Goal: Task Accomplishment & Management: Manage account settings

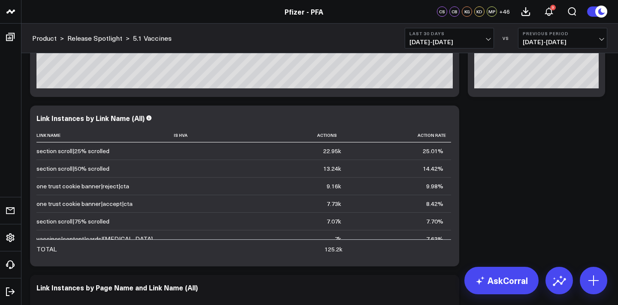
scroll to position [1365, 0]
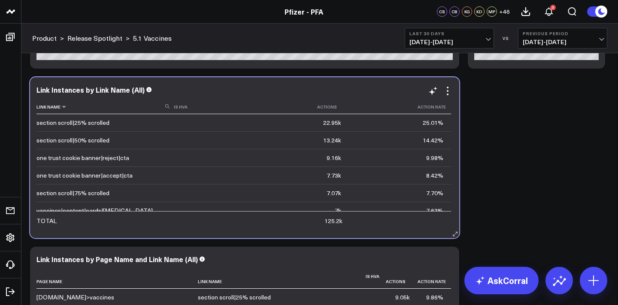
click at [165, 109] on icon at bounding box center [167, 106] width 4 height 4
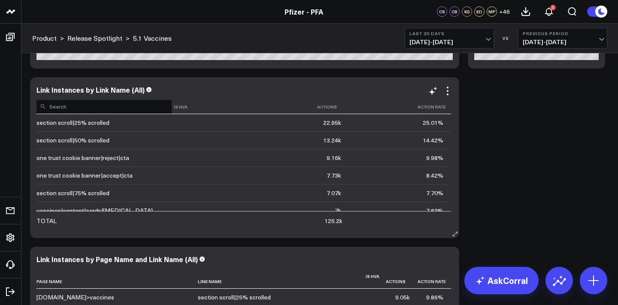
click at [133, 111] on input at bounding box center [103, 106] width 135 height 15
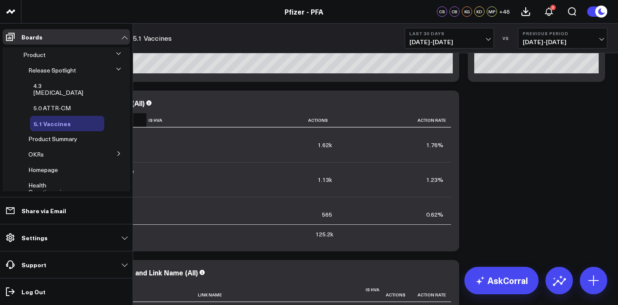
scroll to position [18, 0]
type input "rsv vacc"
click at [116, 150] on icon at bounding box center [118, 152] width 5 height 5
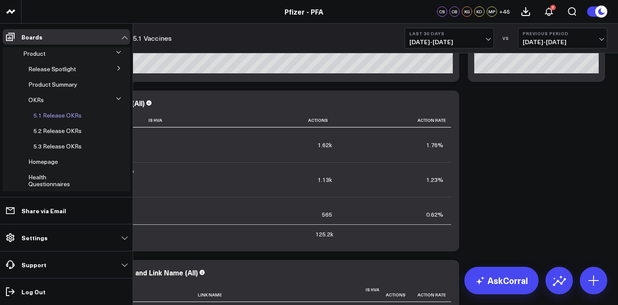
click at [64, 113] on span "5.1 Release OKRs" at bounding box center [57, 115] width 48 height 8
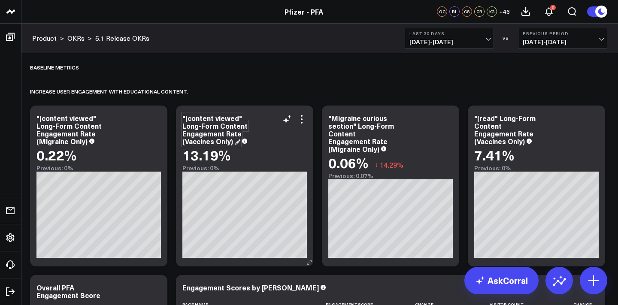
click at [209, 127] on div ""|content viewed" Long-Form Content Engagement Rate (Vaccines Only)" at bounding box center [214, 129] width 65 height 33
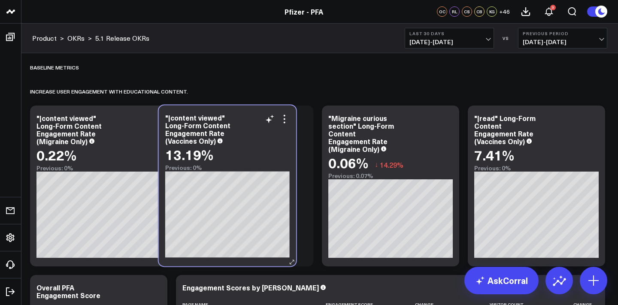
drag, startPoint x: 243, startPoint y: 137, endPoint x: 227, endPoint y: 136, distance: 16.3
click at [226, 136] on div ""|content viewed" Long-Form Content Engagement Rate (Vaccines Only)" at bounding box center [227, 129] width 124 height 31
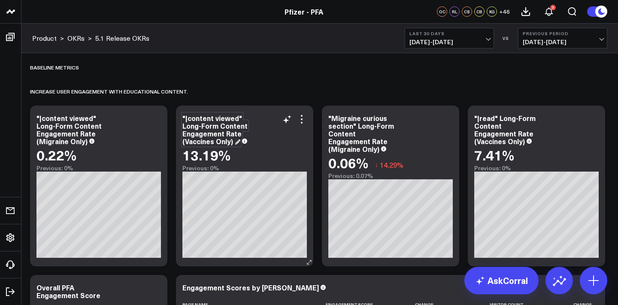
click at [217, 131] on div ""|content viewed" Long-Form Content Engagement Rate (Vaccines Only)" at bounding box center [214, 129] width 65 height 33
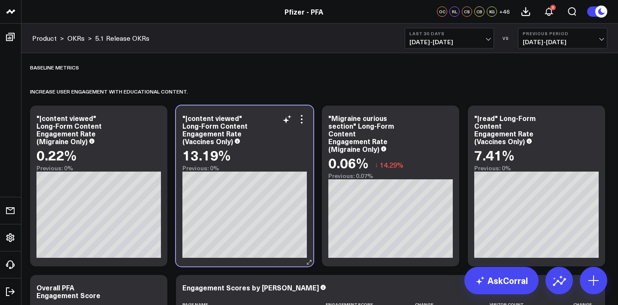
click at [242, 133] on div ""|content viewed" Long-Form Content Engagement Rate (Vaccines Only)" at bounding box center [244, 129] width 124 height 31
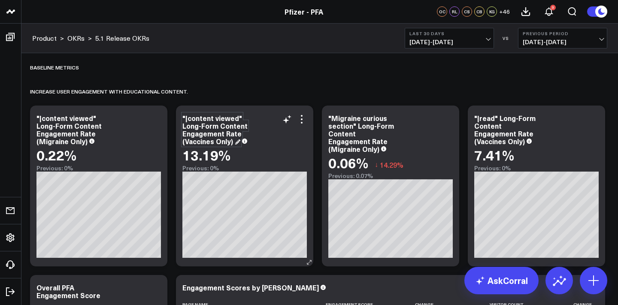
click at [215, 132] on div ""|content viewed" Long-Form Content Engagement Rate (Vaccines Only)" at bounding box center [214, 129] width 65 height 33
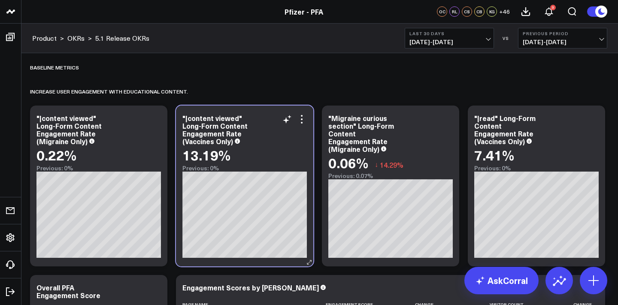
click at [304, 124] on div ""|content viewed" Long-Form Content Engagement Rate (Vaccines Only)" at bounding box center [244, 129] width 124 height 31
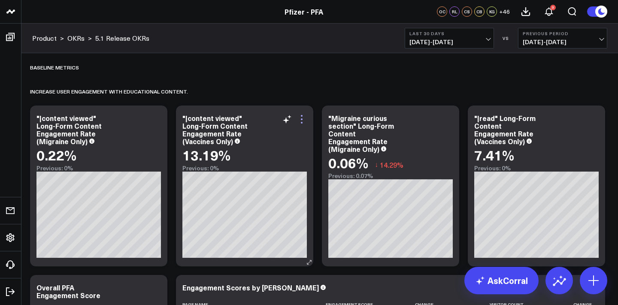
click at [304, 121] on icon at bounding box center [302, 119] width 10 height 10
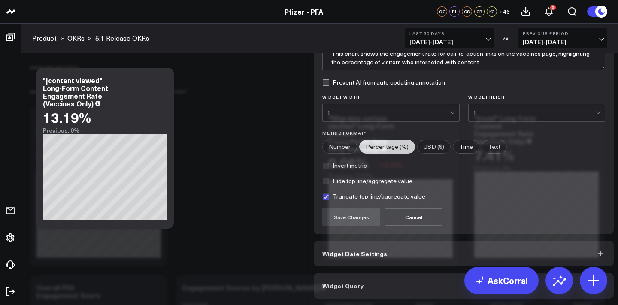
scroll to position [78, 0]
click at [503, 289] on button "Widget Query" at bounding box center [464, 286] width 300 height 26
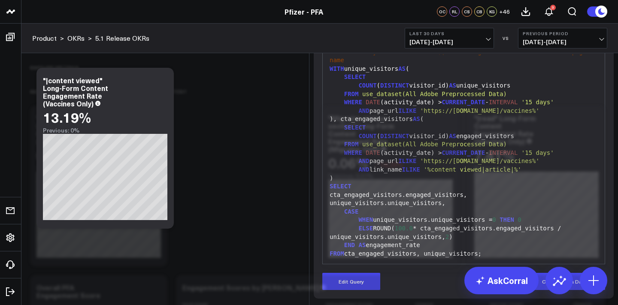
scroll to position [94, 0]
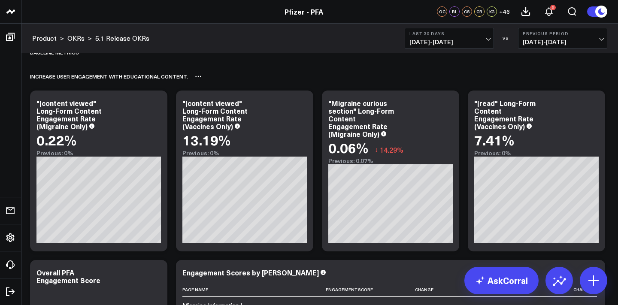
scroll to position [15, 0]
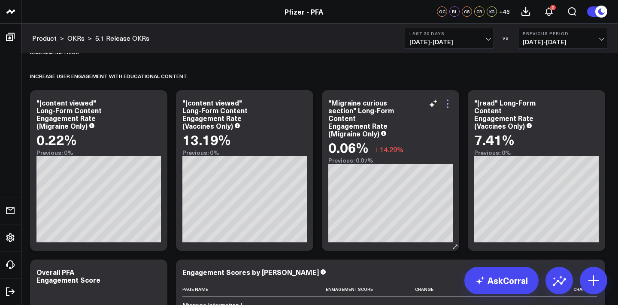
click at [451, 106] on icon at bounding box center [448, 104] width 10 height 10
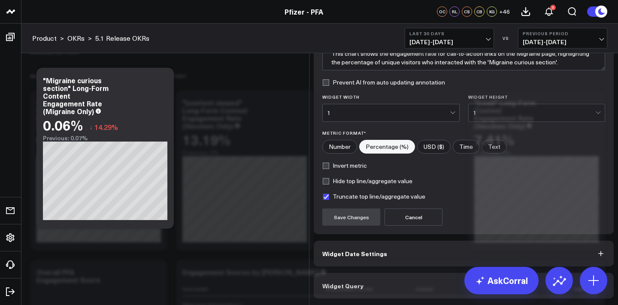
scroll to position [78, 0]
click at [464, 290] on button "Widget Query" at bounding box center [464, 286] width 300 height 26
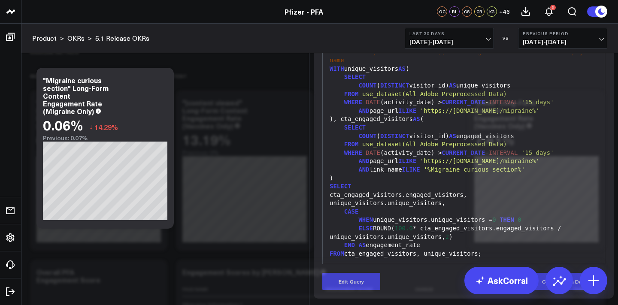
scroll to position [94, 0]
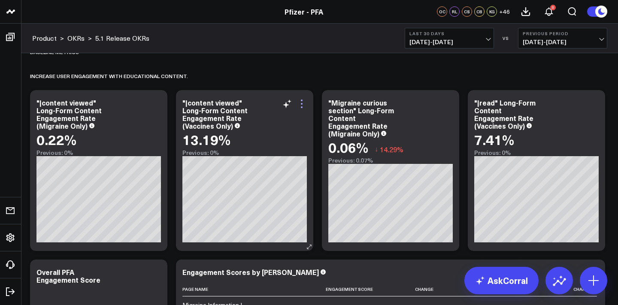
click at [303, 104] on icon at bounding box center [302, 104] width 10 height 10
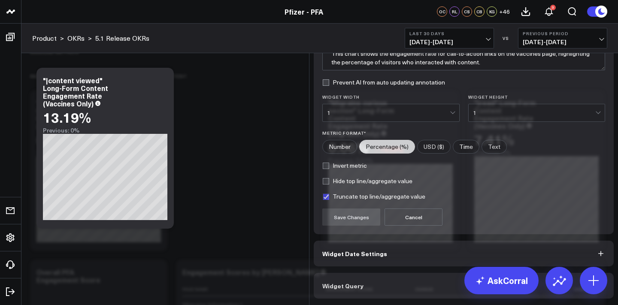
scroll to position [78, 0]
click at [427, 288] on button "Widget Query" at bounding box center [464, 286] width 300 height 26
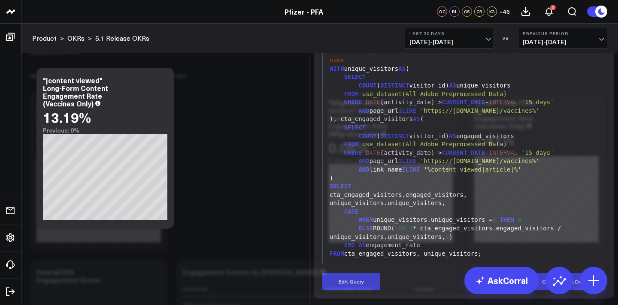
scroll to position [17, 0]
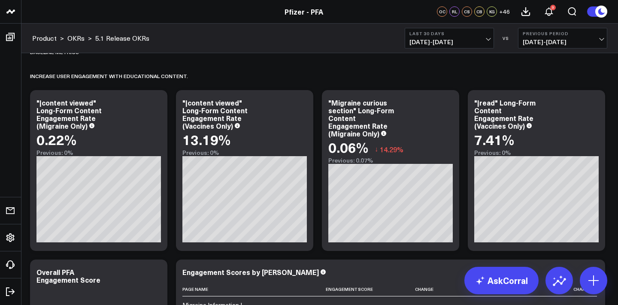
scroll to position [18, 0]
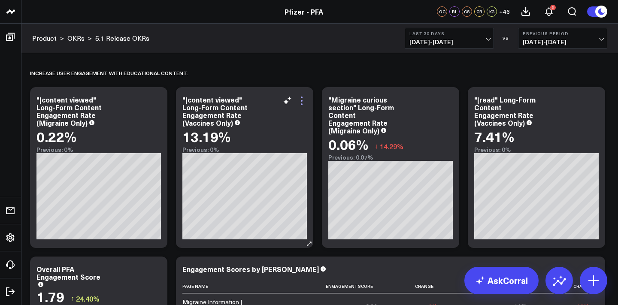
click at [305, 102] on icon at bounding box center [302, 101] width 10 height 10
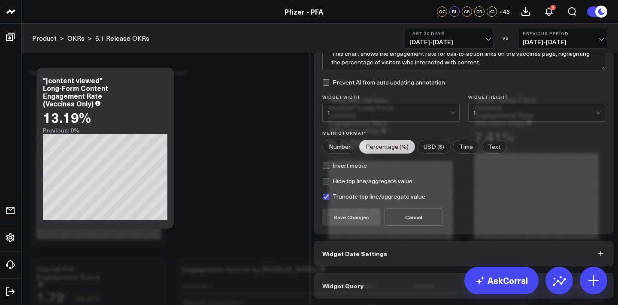
scroll to position [78, 0]
click at [408, 289] on button "Widget Query" at bounding box center [464, 286] width 300 height 26
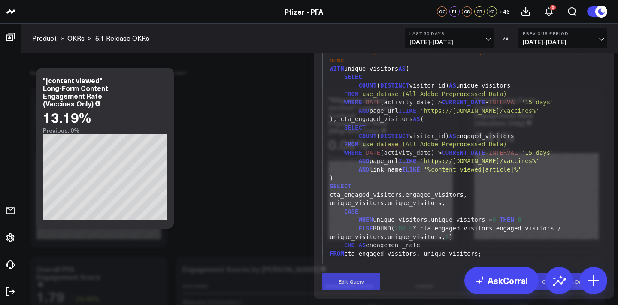
scroll to position [41, 0]
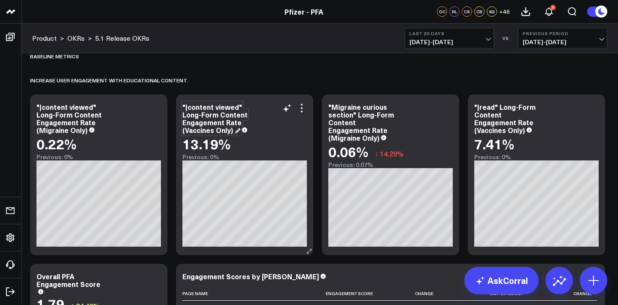
scroll to position [8, 0]
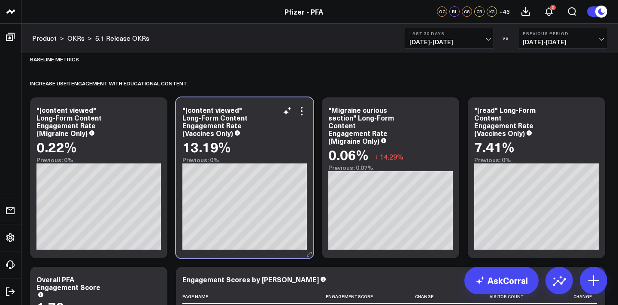
click at [244, 111] on div ""|content viewed" Long-Form Content Engagement Rate (Vaccines Only)" at bounding box center [244, 121] width 124 height 31
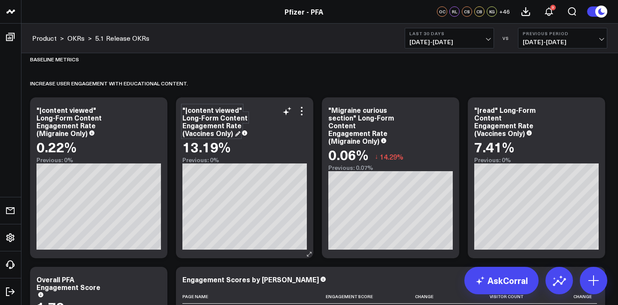
click at [227, 127] on div ""|content viewed" Long-Form Content Engagement Rate (Vaccines Only)" at bounding box center [214, 121] width 65 height 33
click at [207, 122] on div ""|content viewed" Long-Form Content Engagement Rate (Vaccines Only)" at bounding box center [214, 121] width 65 height 33
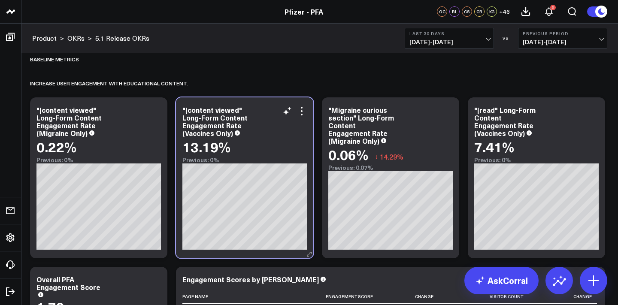
click at [242, 127] on div ""|content viewed" Long-Form Content Engagement Rate (Vaccines Only)" at bounding box center [244, 121] width 124 height 31
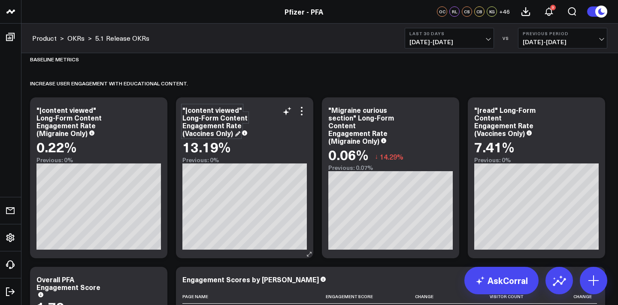
drag, startPoint x: 185, startPoint y: 109, endPoint x: 226, endPoint y: 115, distance: 40.7
click at [226, 115] on div ""|content viewed" Long-Form Content Engagement Rate (Vaccines Only)" at bounding box center [214, 121] width 65 height 33
click at [222, 107] on div ""|content viewed" Long-Form Content Engagement Rate (Vaccines Only)" at bounding box center [214, 121] width 65 height 33
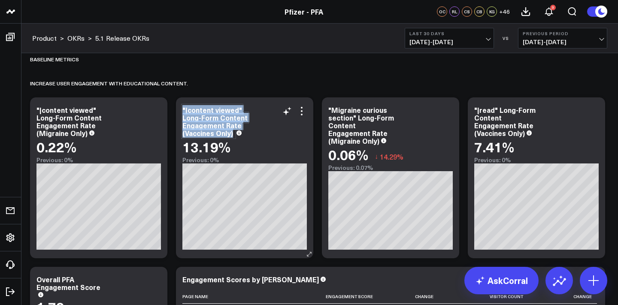
click at [222, 107] on div ""|content viewed" Long-Form Content Engagement Rate (Vaccines Only)" at bounding box center [214, 121] width 65 height 33
drag, startPoint x: 242, startPoint y: 112, endPoint x: 183, endPoint y: 114, distance: 58.8
click at [183, 114] on div ""|content viewed" Long-Form Content Engagement Rate (Vaccines Only) 13.19% Prev…" at bounding box center [244, 177] width 137 height 161
click at [195, 116] on div ""|content viewed" Long-Form Content Engagement Rate (Vaccines Only)" at bounding box center [214, 121] width 65 height 33
click at [196, 110] on div ""|content viewed" Long-Form Content Engagement Rate (Vaccines Only)" at bounding box center [214, 121] width 65 height 33
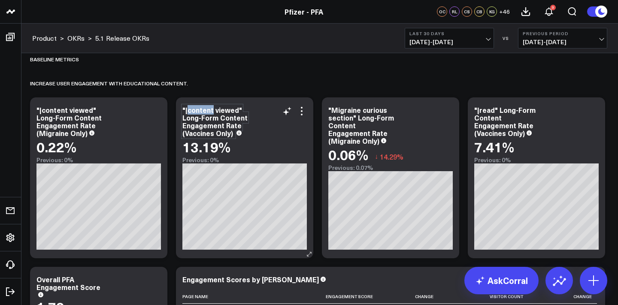
click at [196, 110] on div ""|content viewed" Long-Form Content Engagement Rate (Vaccines Only)" at bounding box center [214, 121] width 65 height 33
drag, startPoint x: 185, startPoint y: 110, endPoint x: 241, endPoint y: 112, distance: 55.8
click at [241, 112] on div ""|content viewed" Long-Form Content Engagement Rate (Vaccines Only)" at bounding box center [214, 121] width 65 height 33
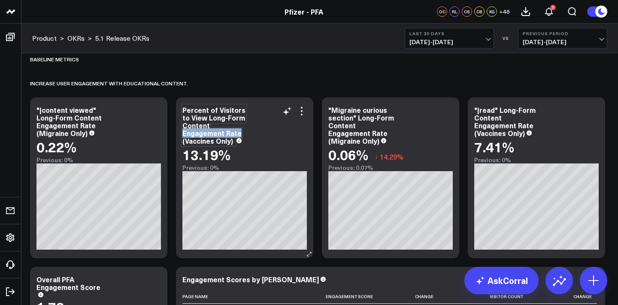
drag, startPoint x: 199, startPoint y: 134, endPoint x: 211, endPoint y: 128, distance: 13.1
click at [211, 128] on div "Percent of Visitors to View Long-Form Content Engagement Rate (Vaccines Only)" at bounding box center [213, 125] width 63 height 40
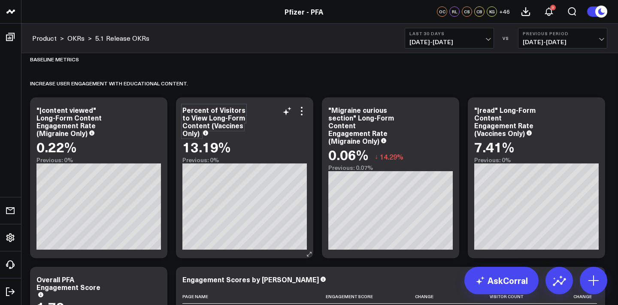
click at [192, 134] on div "Percent of Visitors to View Long-Form Content (Vaccines Only)" at bounding box center [213, 121] width 63 height 33
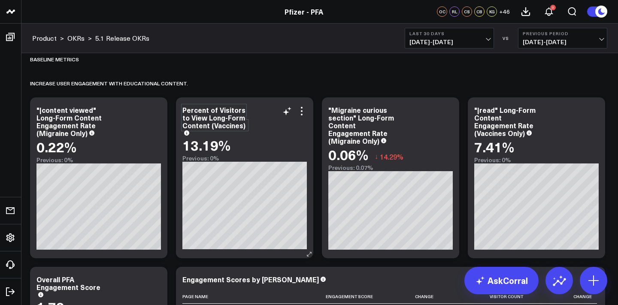
click at [217, 129] on div "Percent of Visitors to View Long-Form Content (Vaccines)" at bounding box center [214, 117] width 65 height 25
click at [214, 122] on div "Percent of Visitors to View Long-Form Content (Vaccines)" at bounding box center [214, 117] width 65 height 25
copy div "Percent of Visitors to View Long-Form Content (Vaccines)"
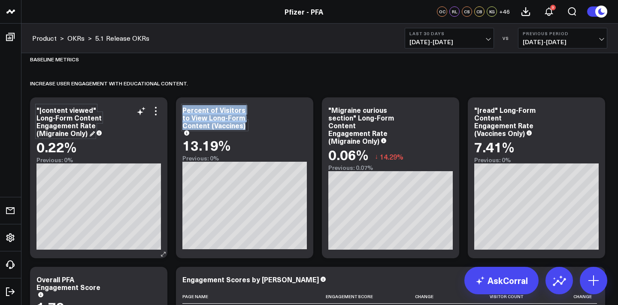
click at [70, 127] on div ""|content viewed" Long-Form Content Engagement Rate (Migraine Only)" at bounding box center [68, 121] width 65 height 33
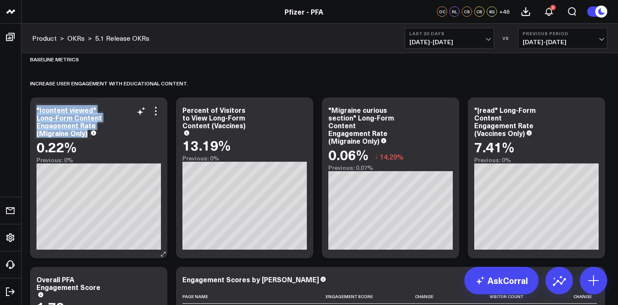
click at [70, 127] on div ""|content viewed" Long-Form Content Engagement Rate (Migraine Only)" at bounding box center [68, 121] width 65 height 33
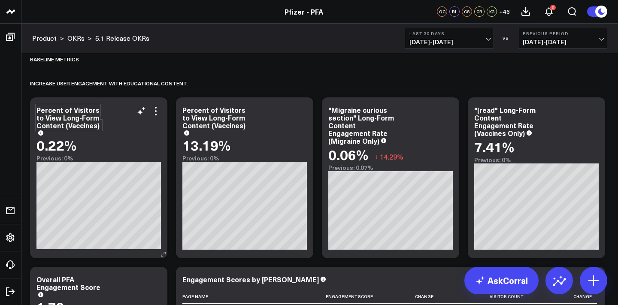
click at [76, 127] on div "Percent of Visitors to View Long-Form Content (Vaccines)" at bounding box center [68, 117] width 65 height 25
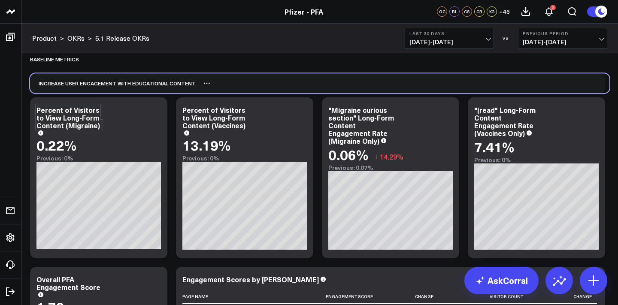
click at [228, 78] on div "Increase user engagement with educational content.​" at bounding box center [320, 83] width 580 height 20
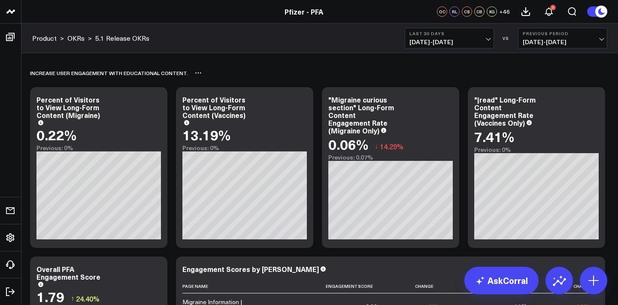
scroll to position [5, 0]
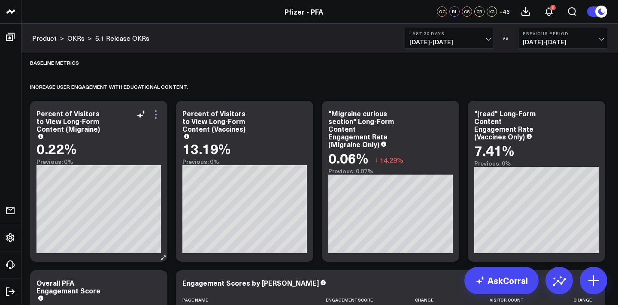
click at [158, 115] on icon at bounding box center [156, 114] width 10 height 10
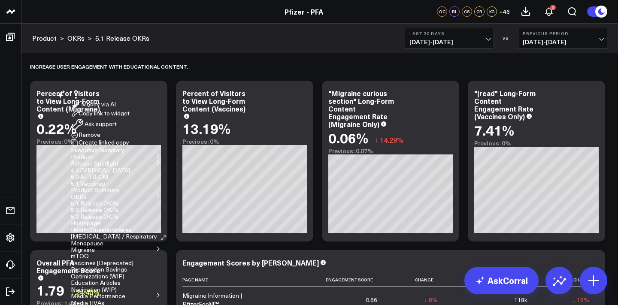
scroll to position [27, 0]
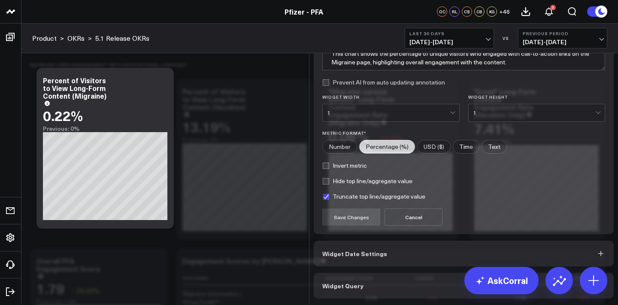
scroll to position [78, 0]
click at [381, 288] on button "Widget Query" at bounding box center [464, 286] width 300 height 26
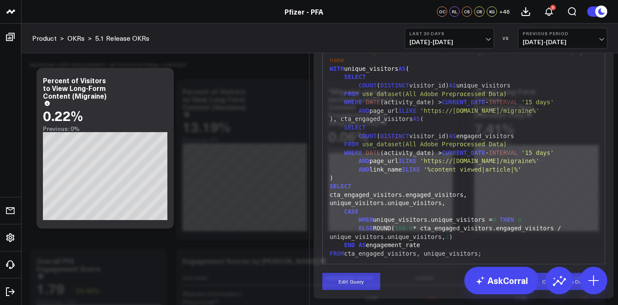
scroll to position [0, 0]
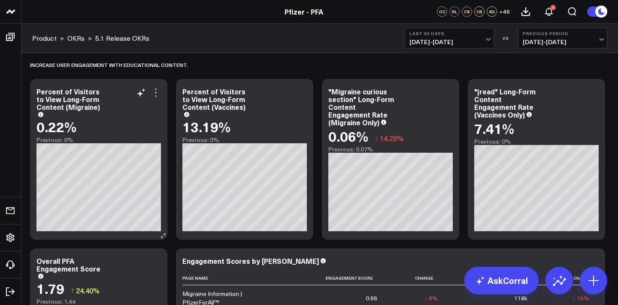
click at [159, 94] on icon at bounding box center [156, 93] width 10 height 10
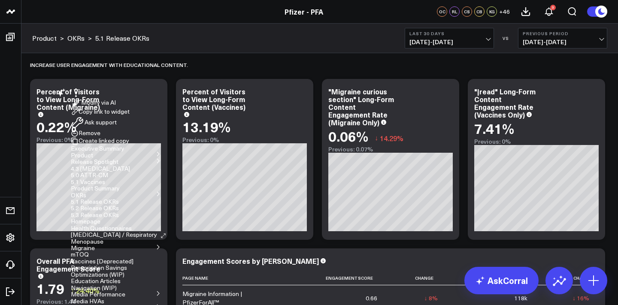
click at [100, 137] on button "Remove" at bounding box center [86, 134] width 30 height 8
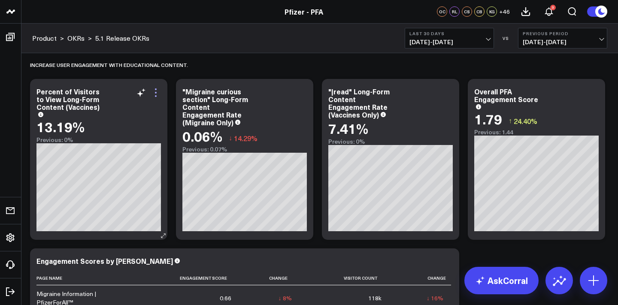
click at [160, 93] on icon at bounding box center [156, 93] width 10 height 10
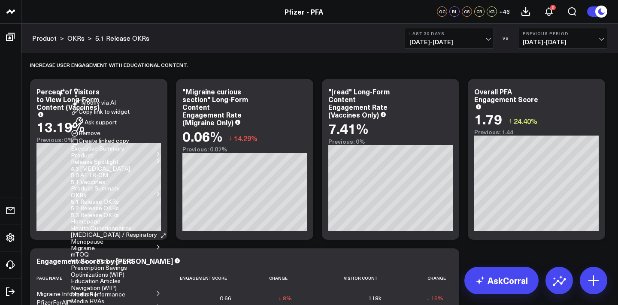
click at [100, 137] on button "Remove" at bounding box center [86, 134] width 30 height 8
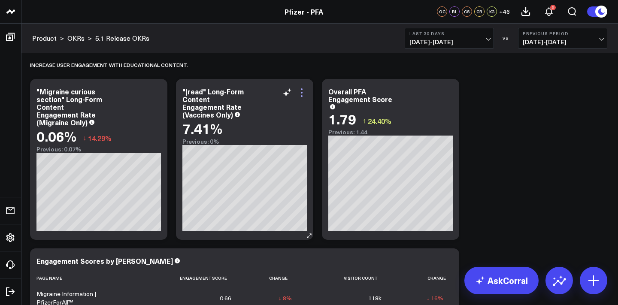
click at [305, 90] on icon at bounding box center [302, 93] width 10 height 10
click at [70, 100] on div ""Migraine curious section" Long-Form Content Engagement Rate (Migraine Only)" at bounding box center [69, 107] width 66 height 40
drag, startPoint x: 67, startPoint y: 100, endPoint x: 38, endPoint y: 91, distance: 29.6
click at [38, 91] on div ""Migraine curious section" Long-Form Content Engagement Rate (Migraine Only)" at bounding box center [69, 107] width 66 height 40
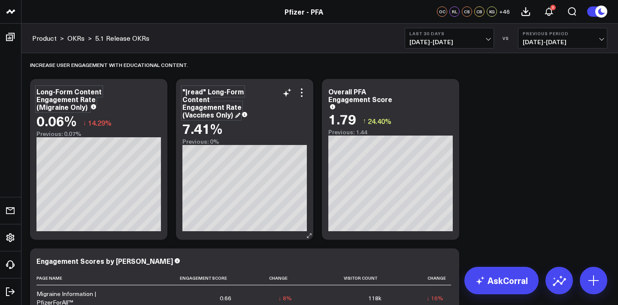
click at [212, 104] on div ""|read" Long-Form Content Engagement Rate (Vaccines Only)" at bounding box center [212, 103] width 61 height 33
drag, startPoint x: 210, startPoint y: 91, endPoint x: 173, endPoint y: 91, distance: 36.9
click at [209, 102] on div ""|read" Long-Form Content Engagement Rate (Vaccines Only)" at bounding box center [212, 103] width 61 height 33
drag, startPoint x: 209, startPoint y: 93, endPoint x: 183, endPoint y: 94, distance: 26.6
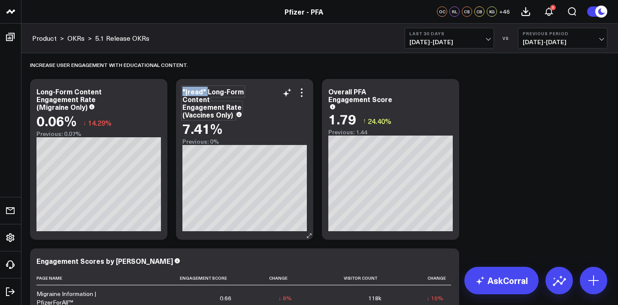
click at [183, 94] on div ""|read" Long-Form Content Engagement Rate (Vaccines Only) 7.41% Previous: 0%" at bounding box center [244, 159] width 137 height 161
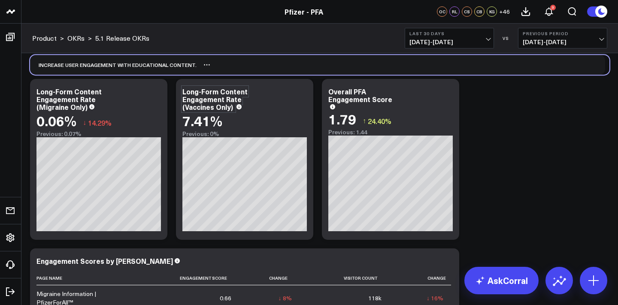
click at [228, 67] on div "Increase user engagement with educational content.​" at bounding box center [320, 65] width 580 height 20
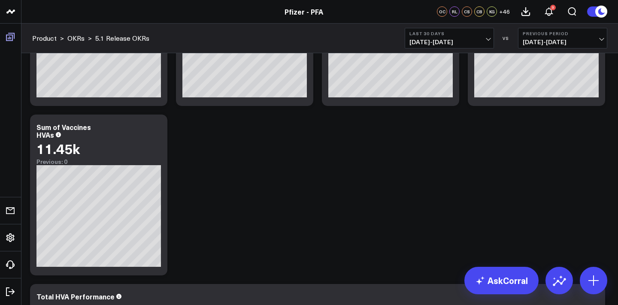
scroll to position [758, 0]
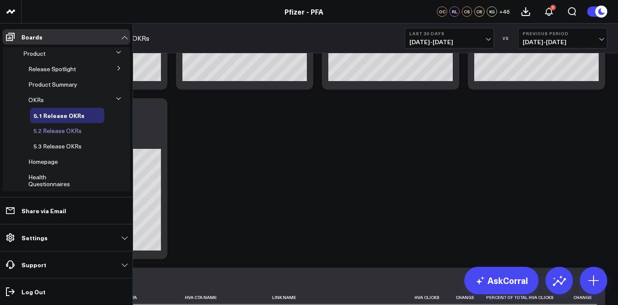
click at [55, 133] on span "5.2 Release OKRs" at bounding box center [57, 131] width 48 height 8
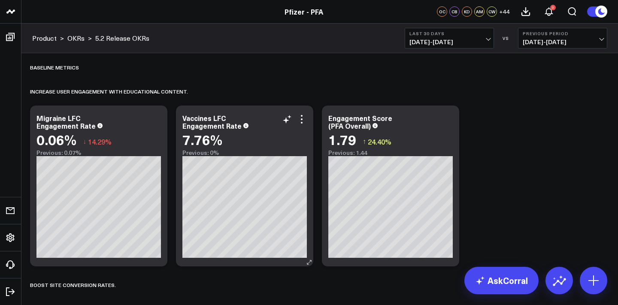
click at [305, 124] on div "Vaccines LFC Engagement Rate" at bounding box center [244, 121] width 124 height 15
click at [305, 119] on icon at bounding box center [302, 119] width 10 height 10
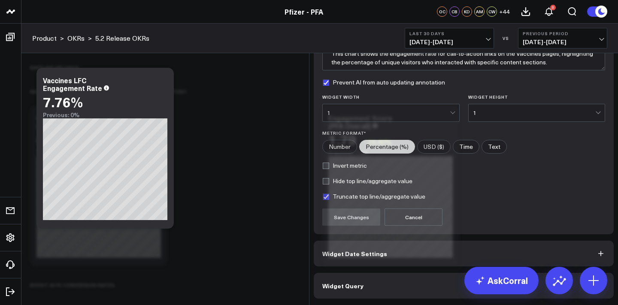
scroll to position [78, 0]
click at [422, 287] on button "Widget Query" at bounding box center [464, 286] width 300 height 26
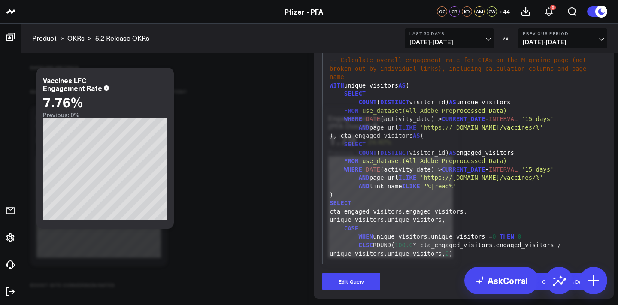
scroll to position [17, 0]
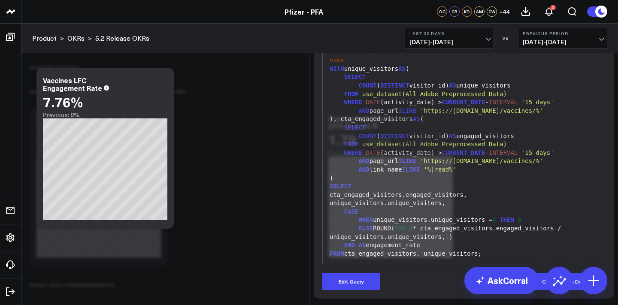
click at [543, 114] on span "'https://www.pfizerforall.com/vaccines/%'" at bounding box center [481, 110] width 123 height 7
click at [365, 283] on button "Edit Query" at bounding box center [351, 281] width 58 height 17
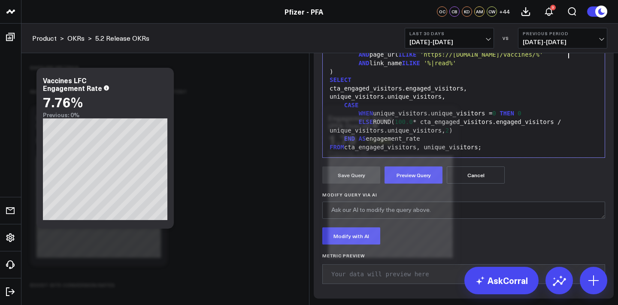
click at [543, 58] on span "'https://www.pfizerforall.com/vaccines/%'" at bounding box center [481, 54] width 123 height 7
click at [543, 8] on span "'https://www.pfizerforall.com/vaccines/%'" at bounding box center [481, 4] width 123 height 7
click at [413, 184] on button "Preview Query" at bounding box center [414, 175] width 58 height 17
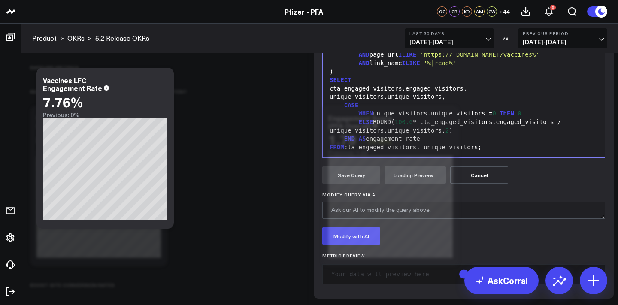
scroll to position [270, 0]
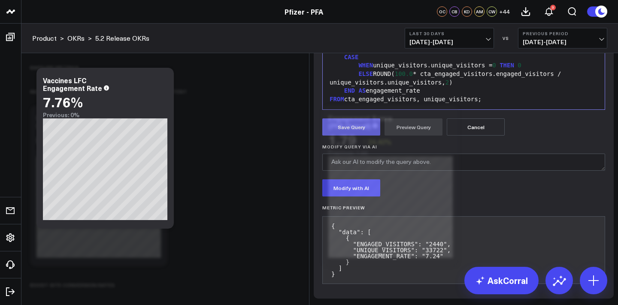
click at [361, 133] on button "Save Query" at bounding box center [351, 126] width 58 height 17
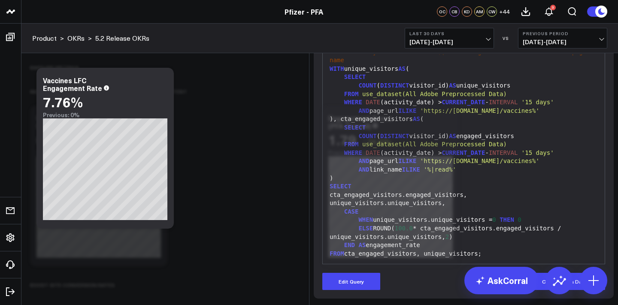
scroll to position [115, 0]
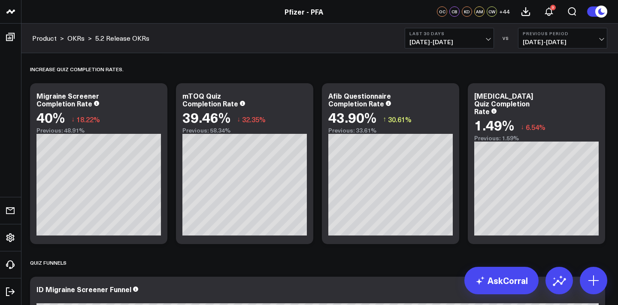
scroll to position [600, 0]
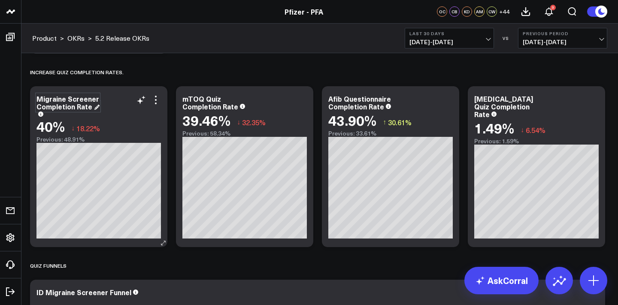
click at [39, 100] on div "Migraine Screener Completion Rate" at bounding box center [67, 102] width 63 height 17
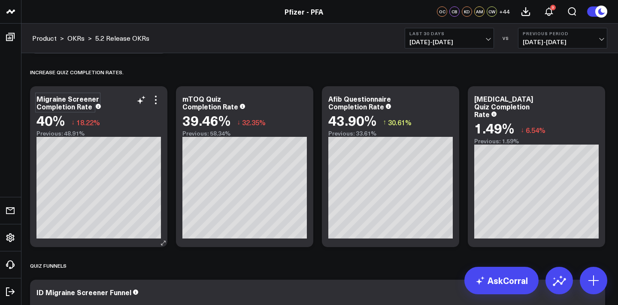
click at [41, 99] on div "Migraine Screener Completion Rate" at bounding box center [67, 102] width 63 height 17
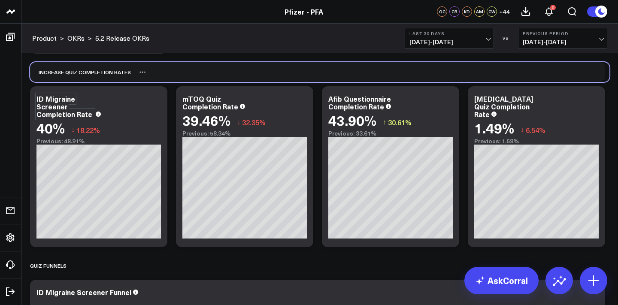
click at [170, 73] on div "Increase quiz completion rates." at bounding box center [320, 72] width 580 height 20
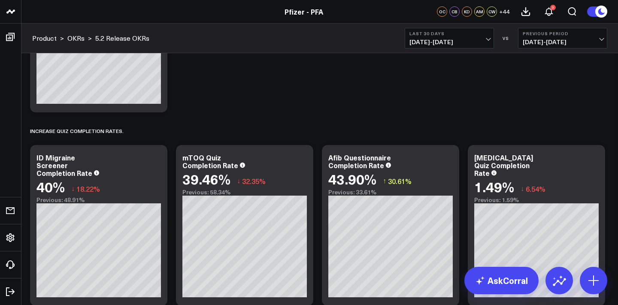
scroll to position [551, 0]
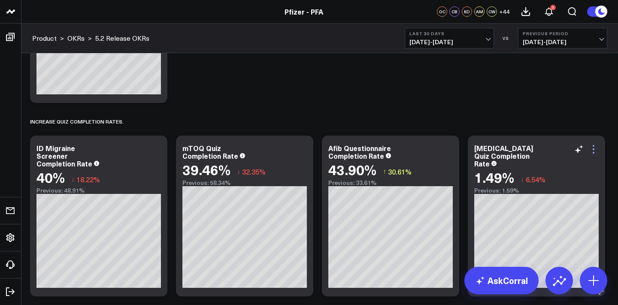
click at [598, 149] on icon at bounding box center [594, 149] width 10 height 10
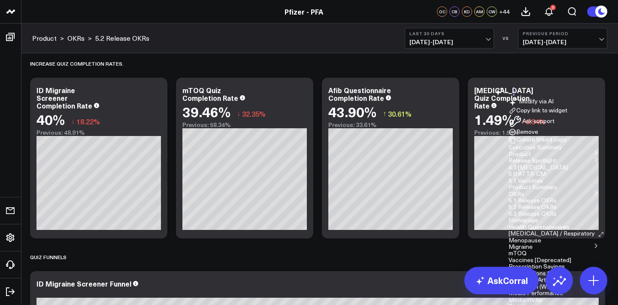
scroll to position [613, 0]
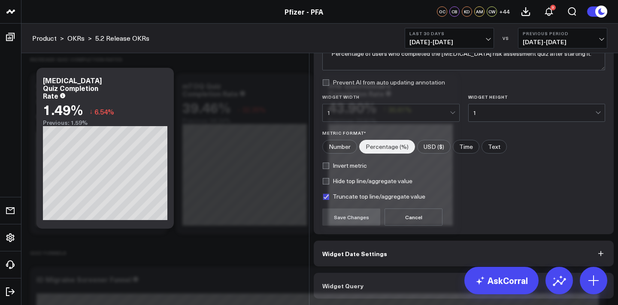
scroll to position [78, 0]
click at [429, 288] on button "Widget Query" at bounding box center [464, 286] width 300 height 26
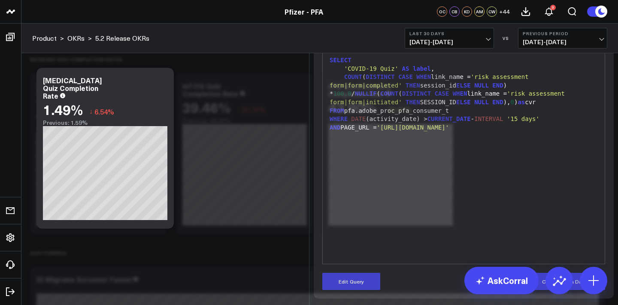
scroll to position [7, 0]
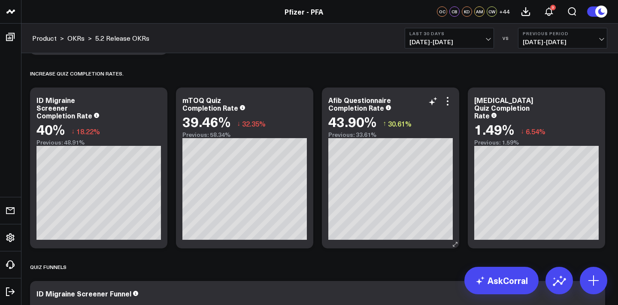
scroll to position [596, 0]
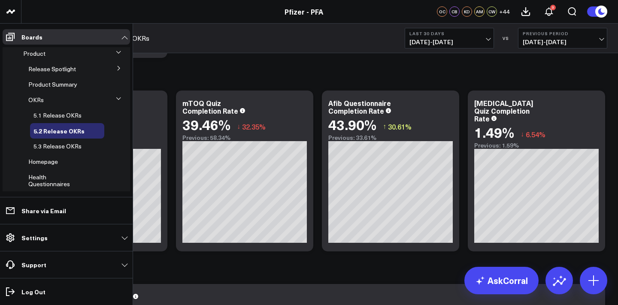
click at [112, 64] on button at bounding box center [119, 67] width 22 height 13
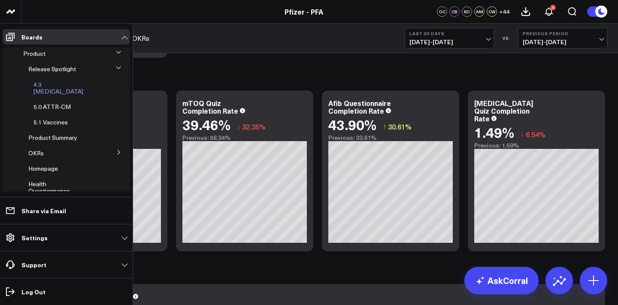
click at [56, 83] on span "4.3 [MEDICAL_DATA]" at bounding box center [58, 87] width 50 height 15
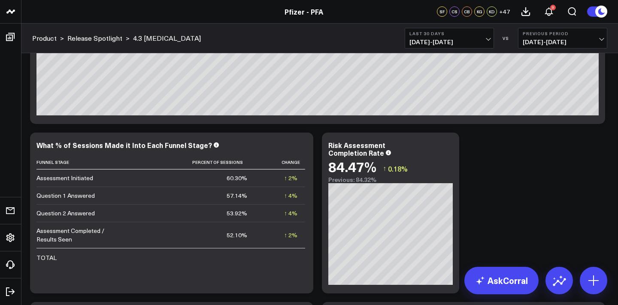
scroll to position [3630, 0]
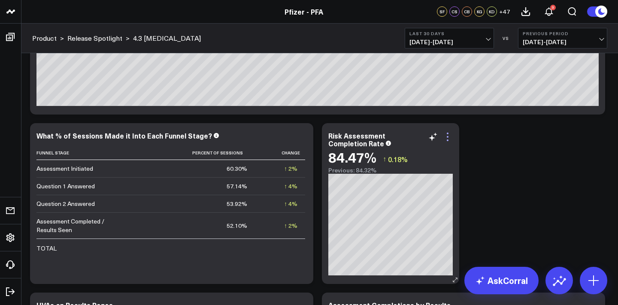
click at [452, 140] on icon at bounding box center [448, 137] width 10 height 10
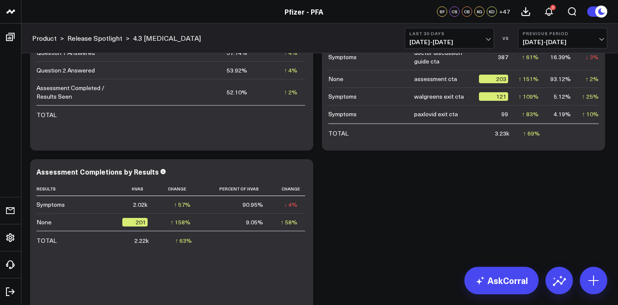
scroll to position [3748, 0]
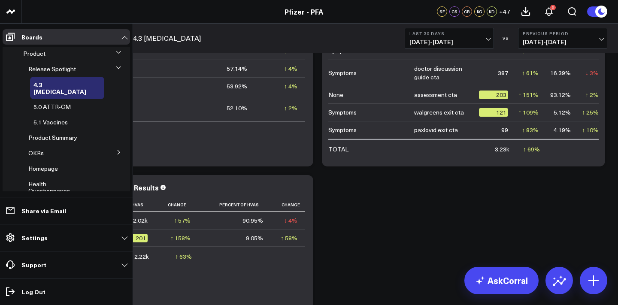
click at [116, 150] on icon at bounding box center [118, 152] width 5 height 5
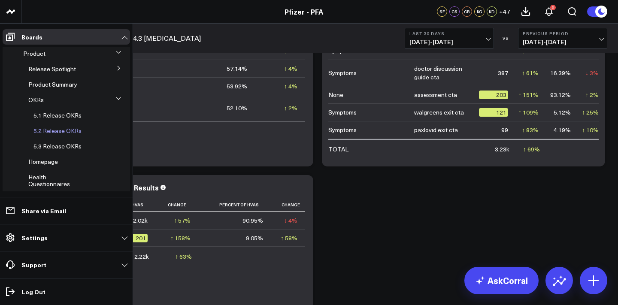
click at [51, 131] on span "5.2 Release OKRs" at bounding box center [57, 131] width 48 height 8
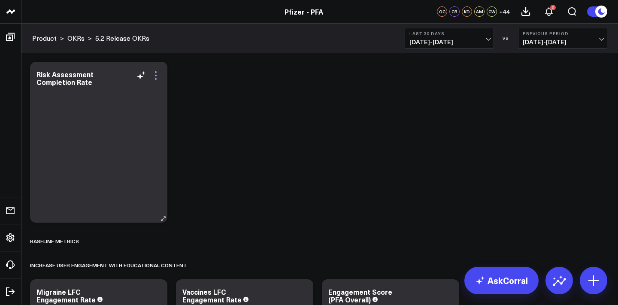
click at [160, 81] on icon at bounding box center [156, 75] width 10 height 10
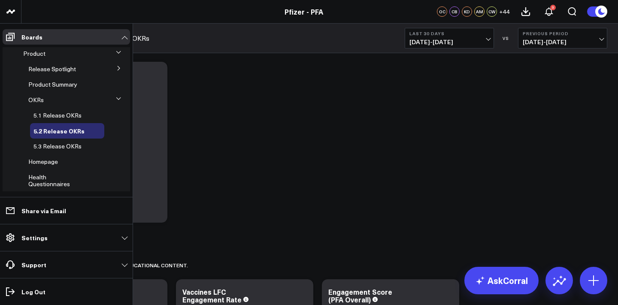
click at [56, 71] on span "Release Spotlight" at bounding box center [52, 69] width 48 height 8
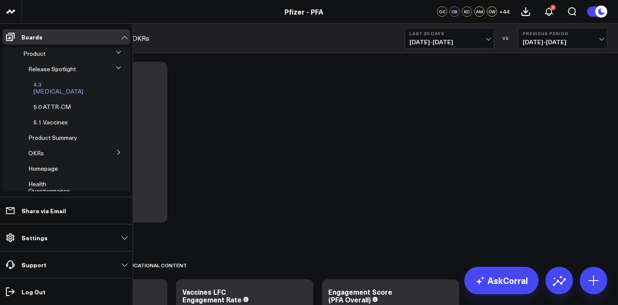
click at [57, 85] on span "4.3 [MEDICAL_DATA]" at bounding box center [58, 87] width 50 height 15
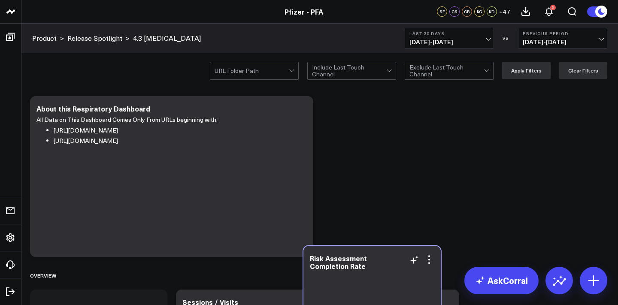
drag, startPoint x: 414, startPoint y: 101, endPoint x: 395, endPoint y: 251, distance: 151.0
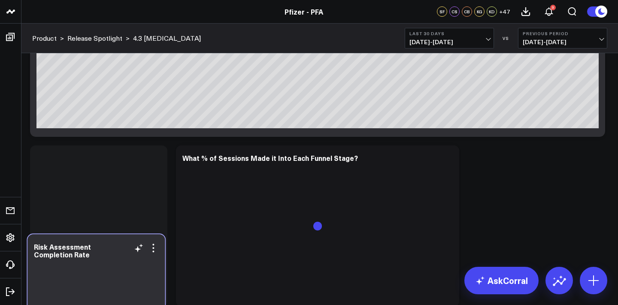
scroll to position [3608, 0]
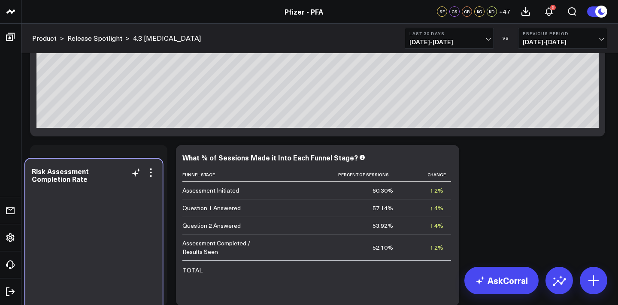
drag, startPoint x: 130, startPoint y: 76, endPoint x: 121, endPoint y: 184, distance: 108.6
click at [121, 184] on div "Risk Assessment Completion Rate" at bounding box center [93, 239] width 137 height 161
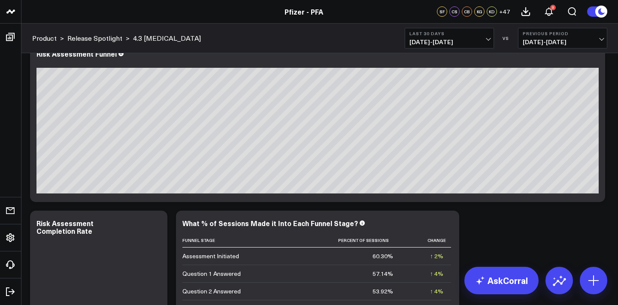
scroll to position [3545, 0]
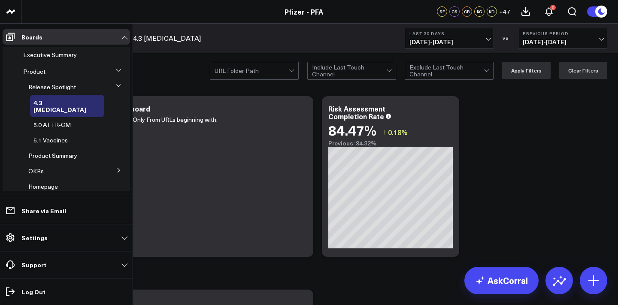
click at [118, 168] on icon at bounding box center [119, 170] width 2 height 4
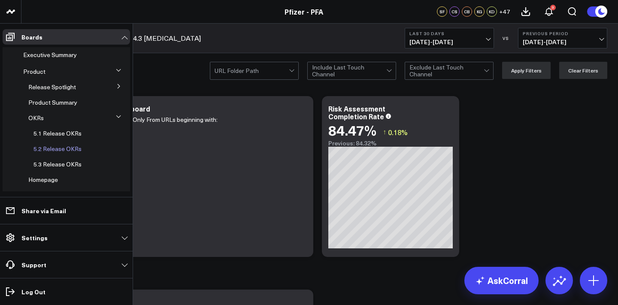
click at [55, 146] on span "5.2 Release OKRs" at bounding box center [57, 149] width 48 height 8
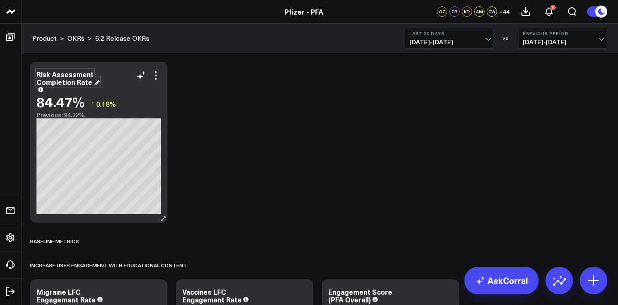
click at [39, 77] on div "Risk Assessment Completion Rate" at bounding box center [67, 78] width 63 height 17
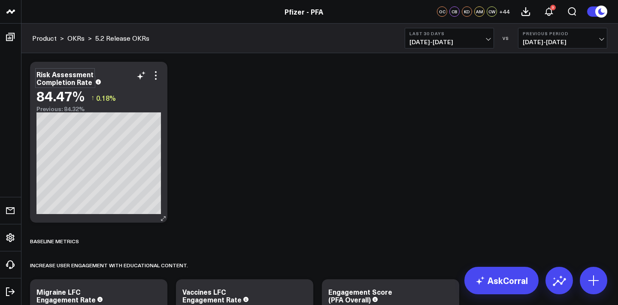
click at [40, 76] on div "Risk Assessment Completion Rate" at bounding box center [65, 78] width 58 height 17
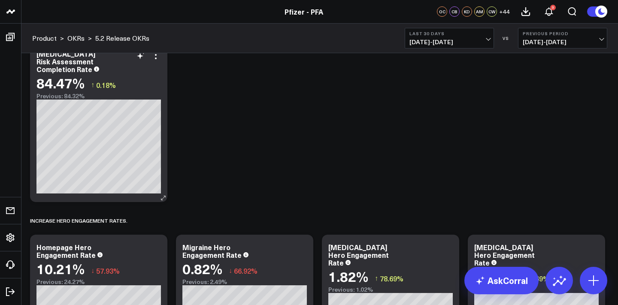
scroll to position [219, 0]
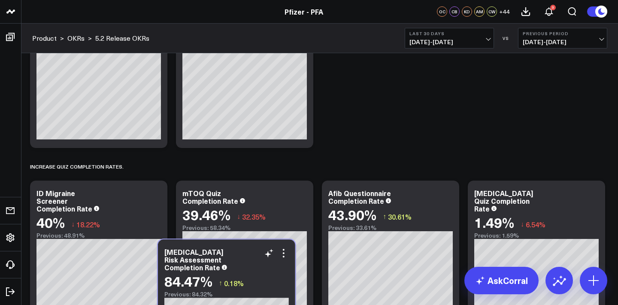
drag, startPoint x: 124, startPoint y: 89, endPoint x: 250, endPoint y: 248, distance: 202.9
click at [250, 248] on div "[MEDICAL_DATA] Risk Assessment Completion Rate" at bounding box center [226, 259] width 124 height 23
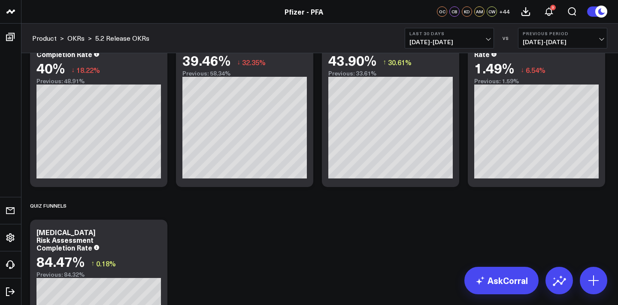
scroll to position [659, 0]
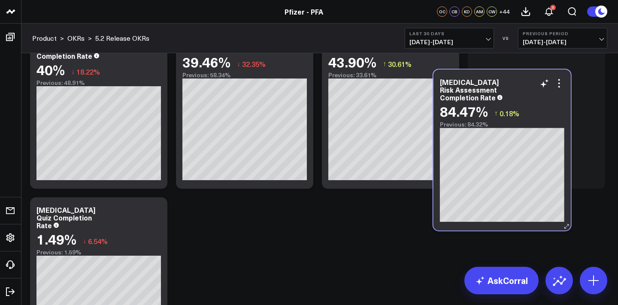
drag, startPoint x: 127, startPoint y: 226, endPoint x: 531, endPoint y: 74, distance: 431.6
click at [530, 74] on div "[MEDICAL_DATA] Risk Assessment Completion Rate 84.47% ↑ 0.18% Previous: 84.32%" at bounding box center [502, 150] width 137 height 161
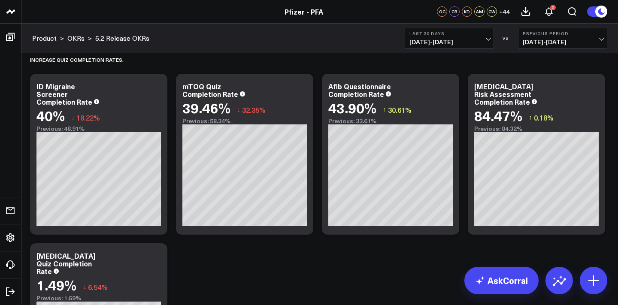
scroll to position [610, 0]
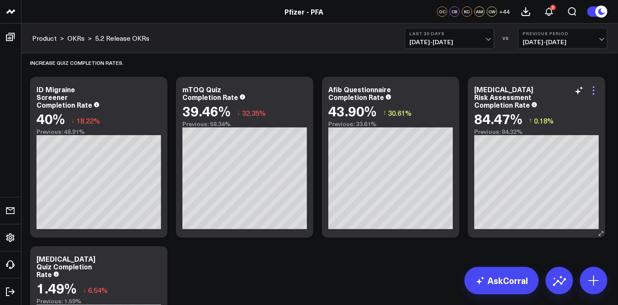
click at [596, 89] on icon at bounding box center [594, 90] width 10 height 10
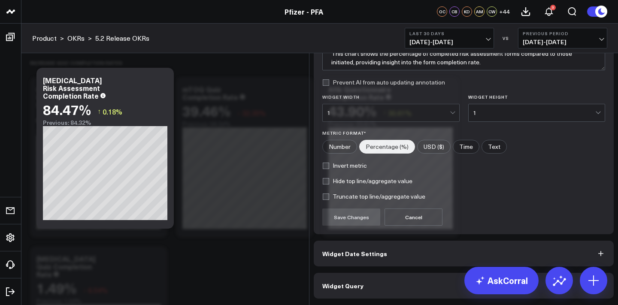
scroll to position [78, 0]
click at [503, 284] on button "Widget Query" at bounding box center [464, 286] width 300 height 26
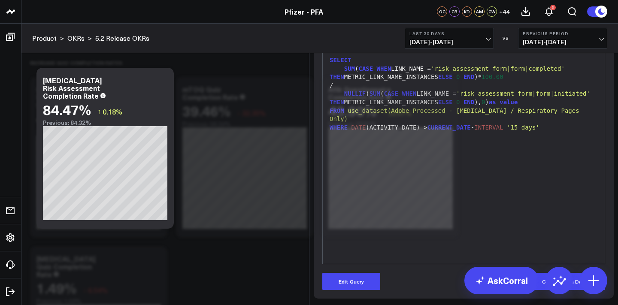
scroll to position [34, 0]
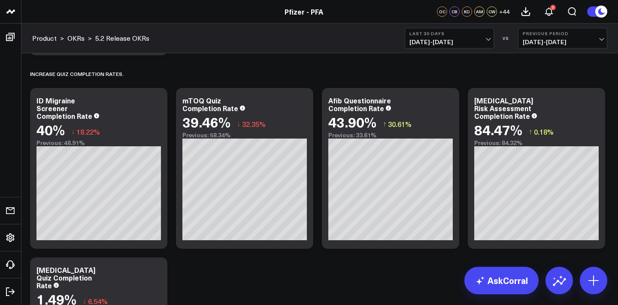
scroll to position [601, 0]
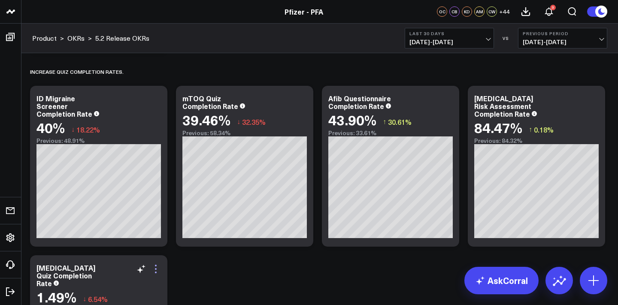
click at [157, 268] on icon at bounding box center [156, 269] width 2 height 2
click at [100, 305] on button "Remove" at bounding box center [86, 310] width 30 height 8
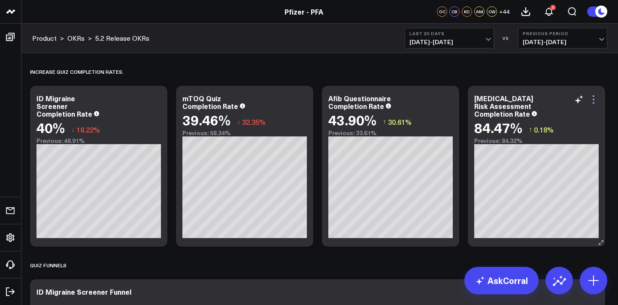
click at [594, 100] on icon at bounding box center [594, 99] width 10 height 10
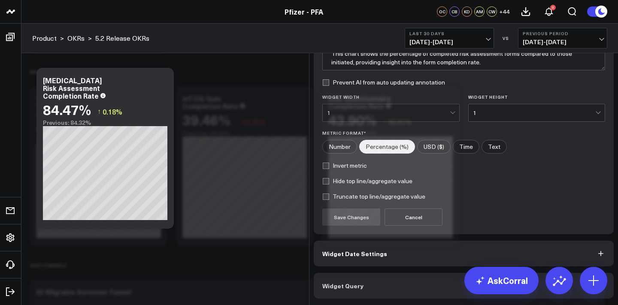
scroll to position [78, 0]
click at [461, 288] on button "Widget Query" at bounding box center [464, 286] width 300 height 26
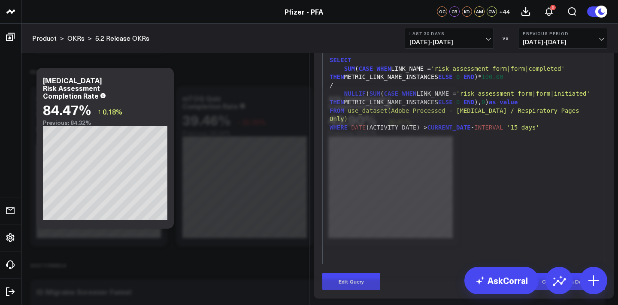
scroll to position [67, 0]
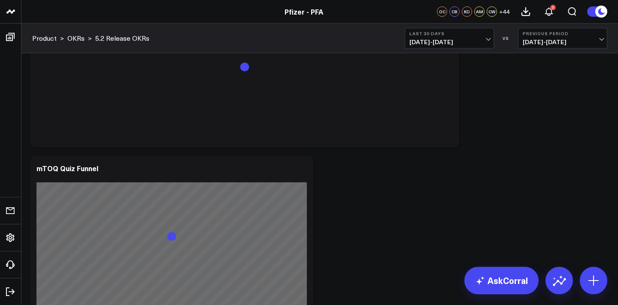
scroll to position [3020, 0]
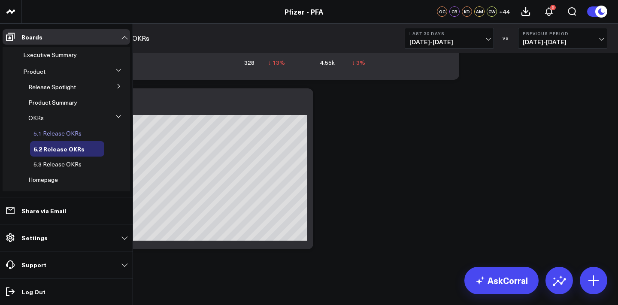
click at [60, 134] on span "5.1 Release OKRs" at bounding box center [57, 133] width 48 height 8
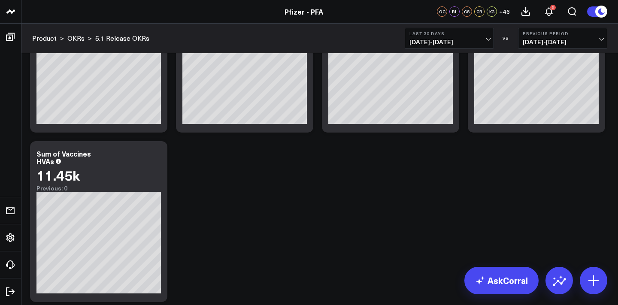
scroll to position [692, 0]
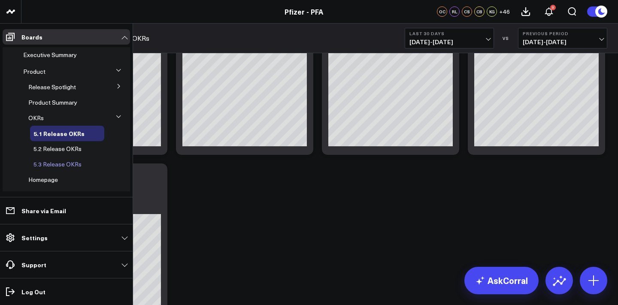
click at [63, 163] on span "5.3 Release OKRs" at bounding box center [57, 164] width 48 height 8
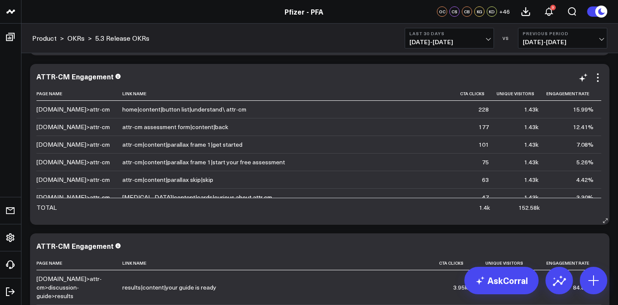
scroll to position [1420, 0]
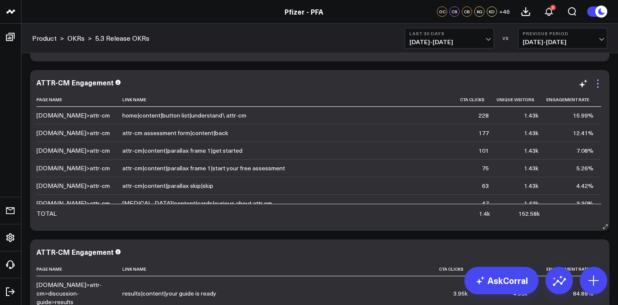
click at [594, 85] on icon at bounding box center [598, 84] width 10 height 10
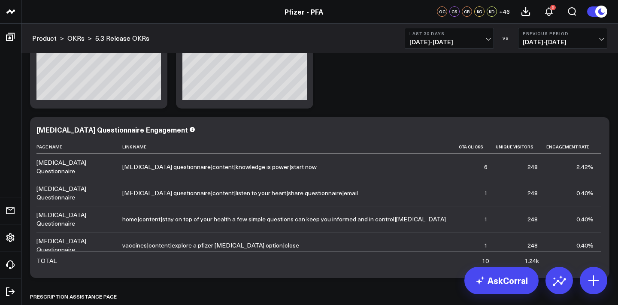
scroll to position [306, 0]
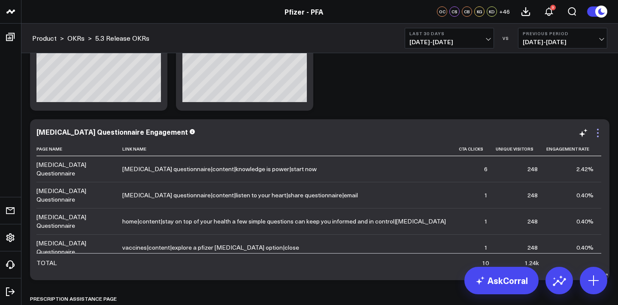
click at [596, 137] on icon at bounding box center [598, 133] width 10 height 10
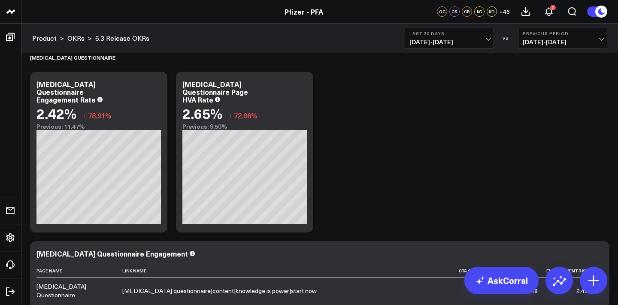
scroll to position [167, 0]
